Goal: Task Accomplishment & Management: Use online tool/utility

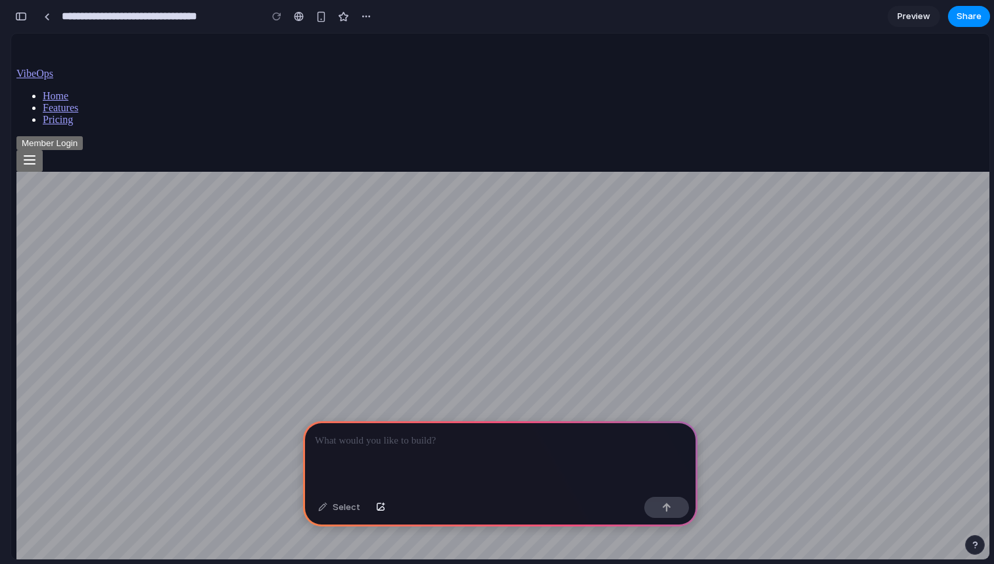
scroll to position [0, 12]
click at [347, 450] on div at bounding box center [500, 456] width 395 height 70
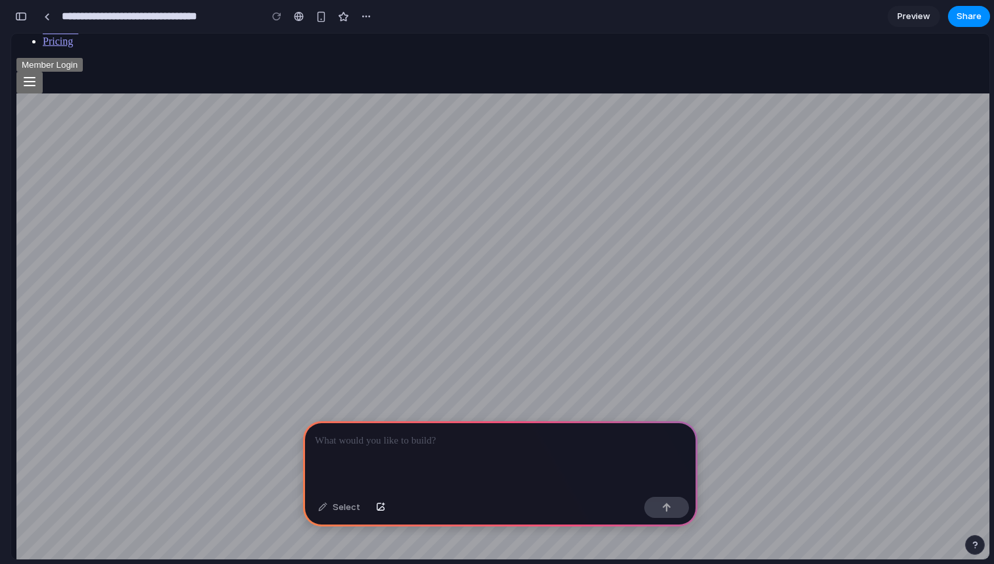
scroll to position [81, 0]
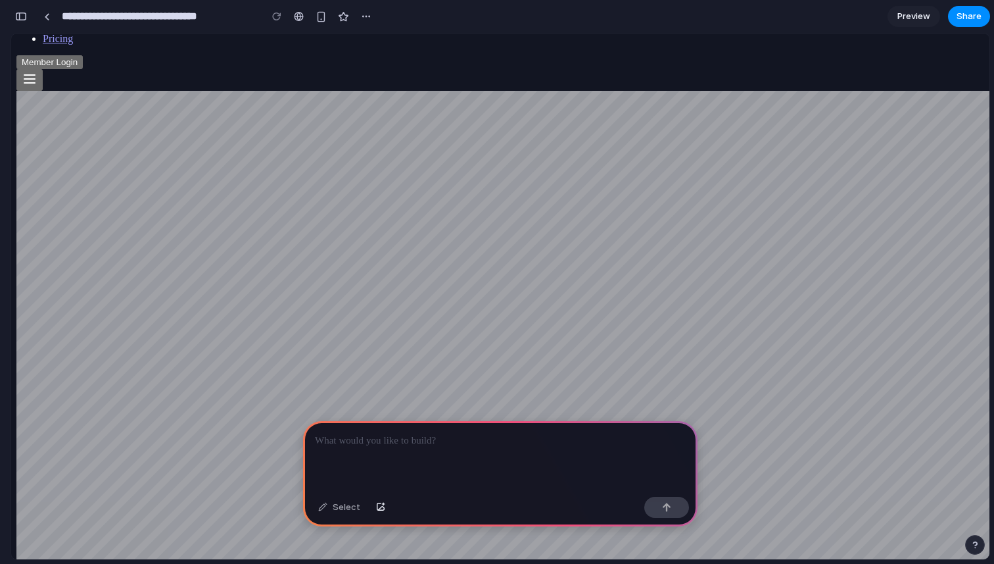
click at [358, 441] on p at bounding box center [500, 441] width 371 height 16
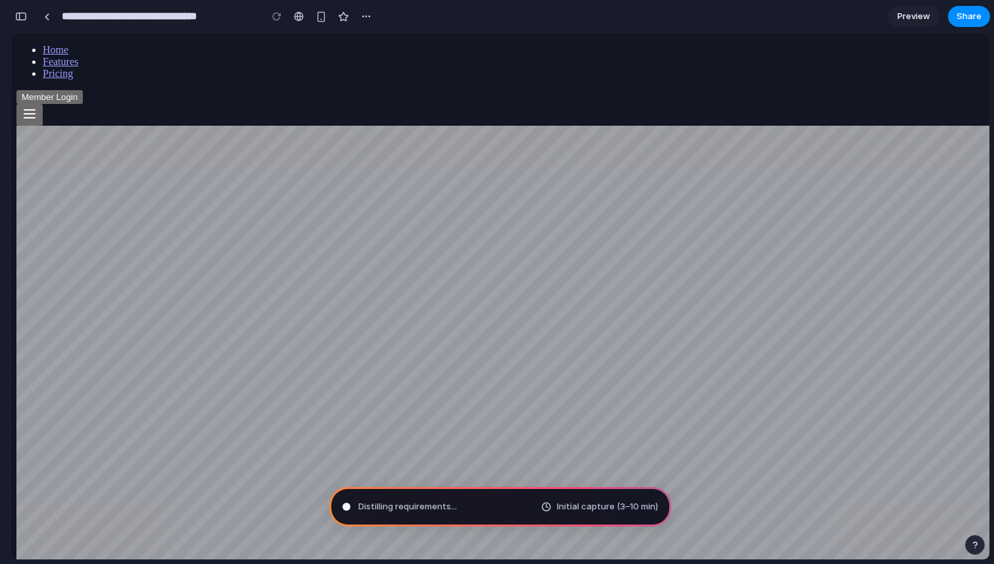
scroll to position [51, 0]
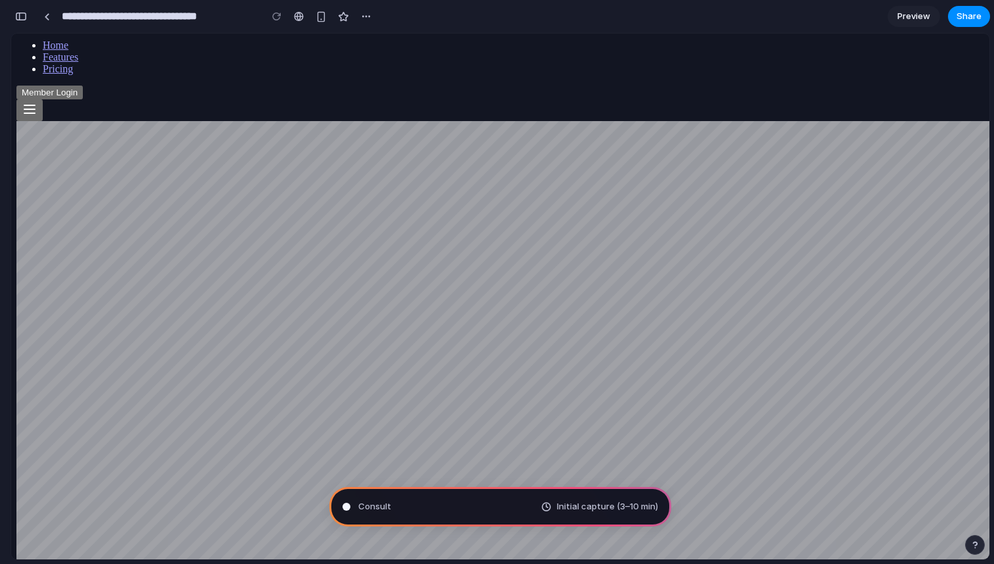
click at [413, 499] on div "Consult Initial capture (3–10 min)" at bounding box center [500, 506] width 342 height 39
type input "**********"
